Goal: Browse casually

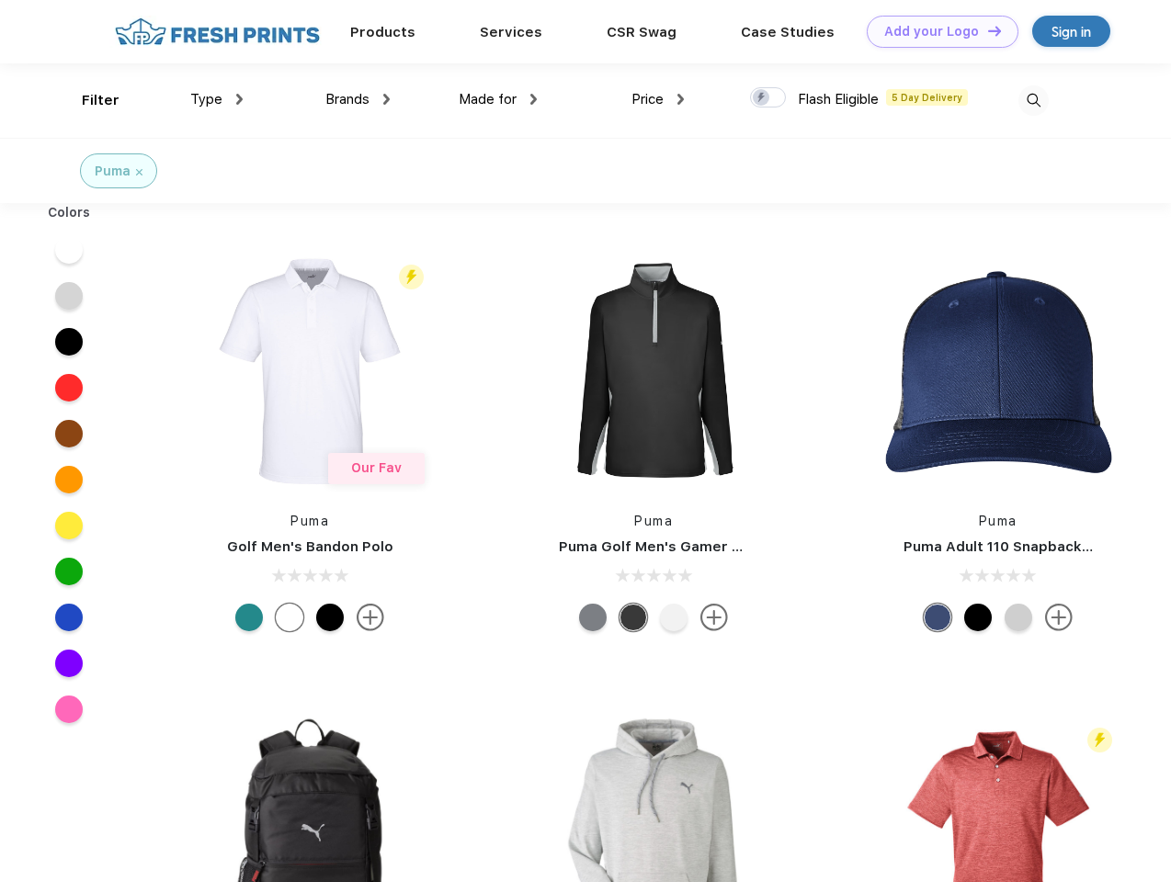
scroll to position [1, 0]
click at [936, 31] on link "Add your Logo Design Tool" at bounding box center [943, 32] width 152 height 32
click at [0, 0] on div "Design Tool" at bounding box center [0, 0] width 0 height 0
click at [986, 30] on link "Add your Logo Design Tool" at bounding box center [943, 32] width 152 height 32
click at [88, 100] on div "Filter" at bounding box center [101, 100] width 38 height 21
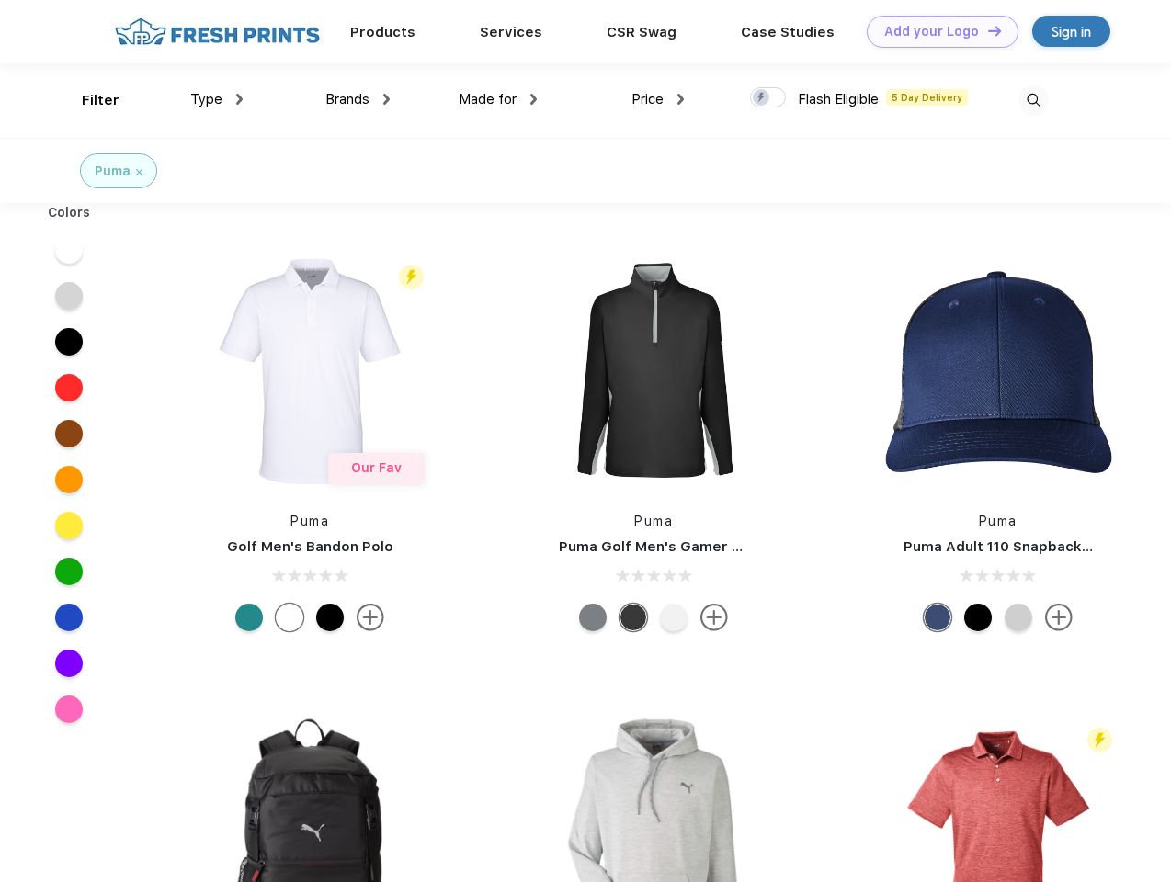
click at [217, 99] on span "Type" at bounding box center [206, 99] width 32 height 17
click at [358, 99] on span "Brands" at bounding box center [347, 99] width 44 height 17
click at [498, 99] on span "Made for" at bounding box center [488, 99] width 58 height 17
click at [658, 99] on span "Price" at bounding box center [647, 99] width 32 height 17
click at [768, 98] on div at bounding box center [768, 97] width 36 height 20
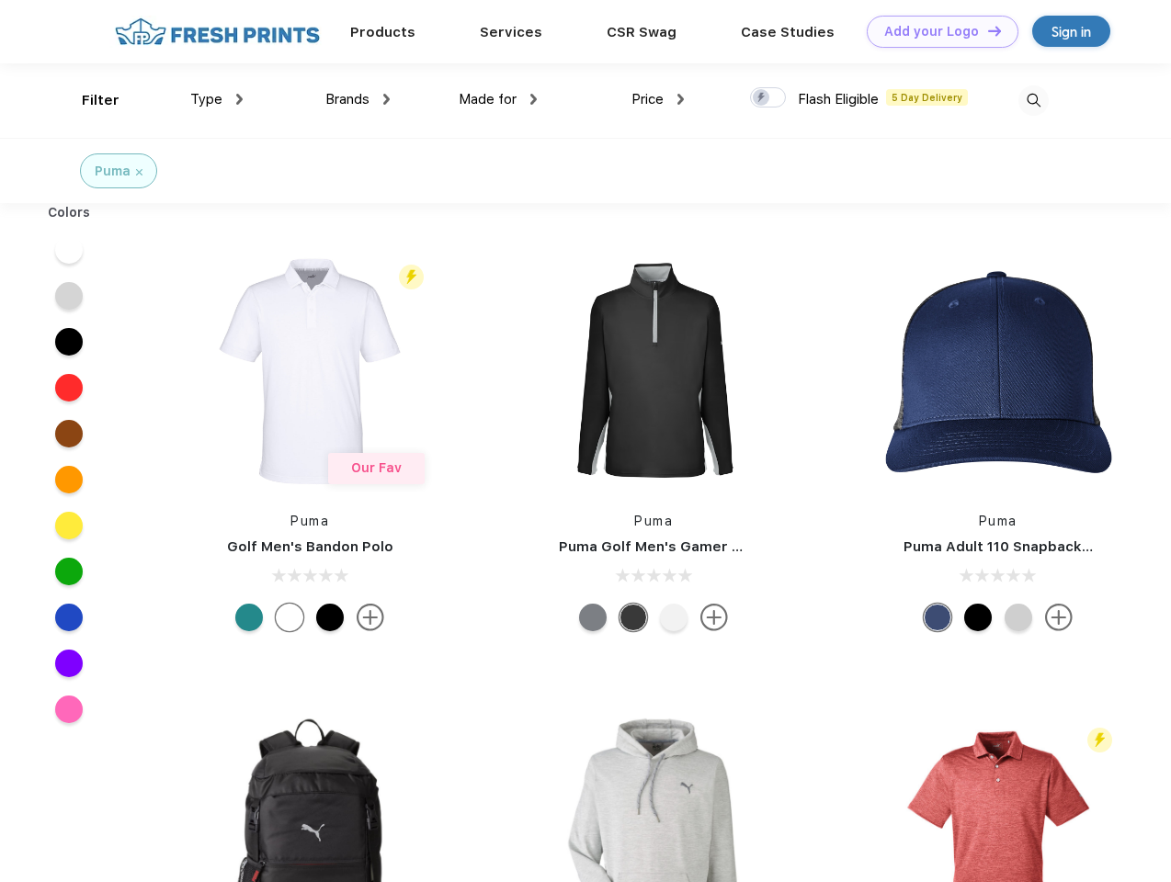
click at [762, 98] on input "checkbox" at bounding box center [756, 92] width 12 height 12
click at [1033, 100] on img at bounding box center [1033, 100] width 30 height 30
